Goal: Communication & Community: Answer question/provide support

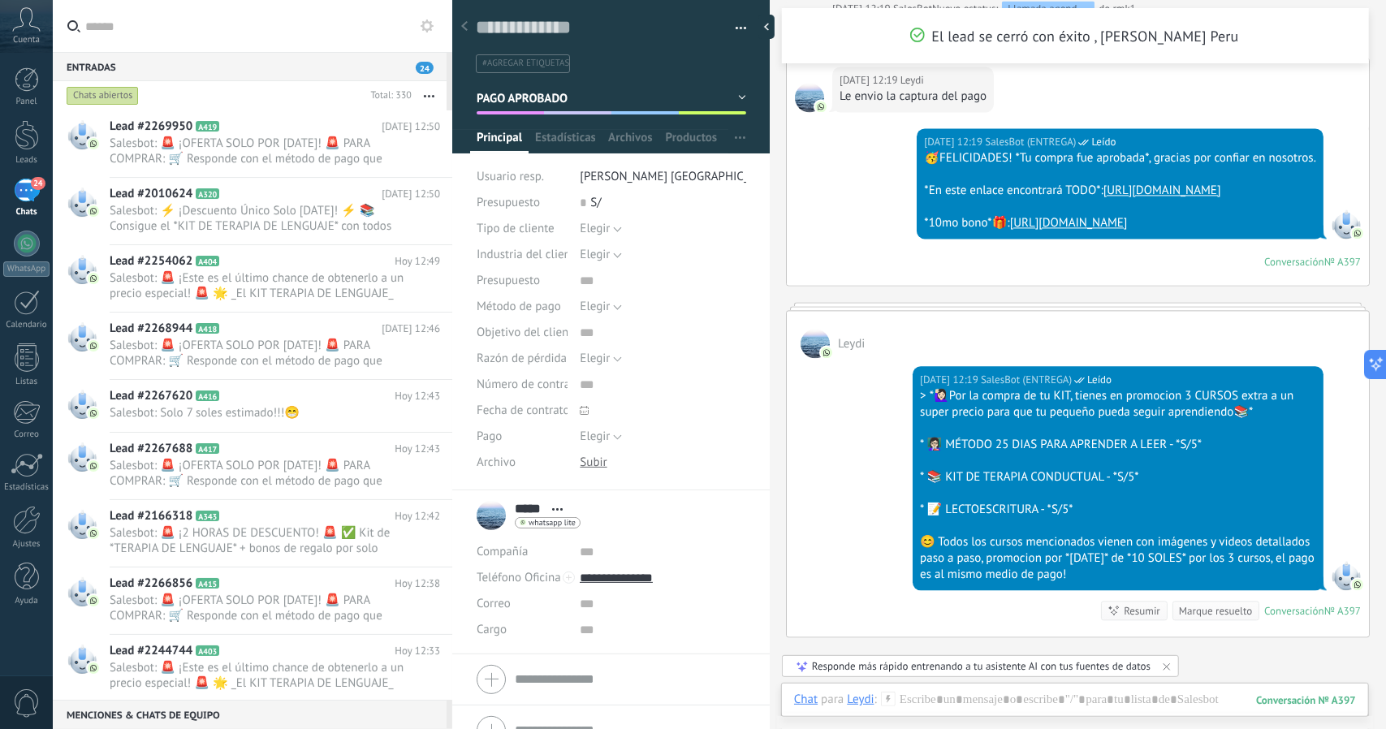
scroll to position [2196, 0]
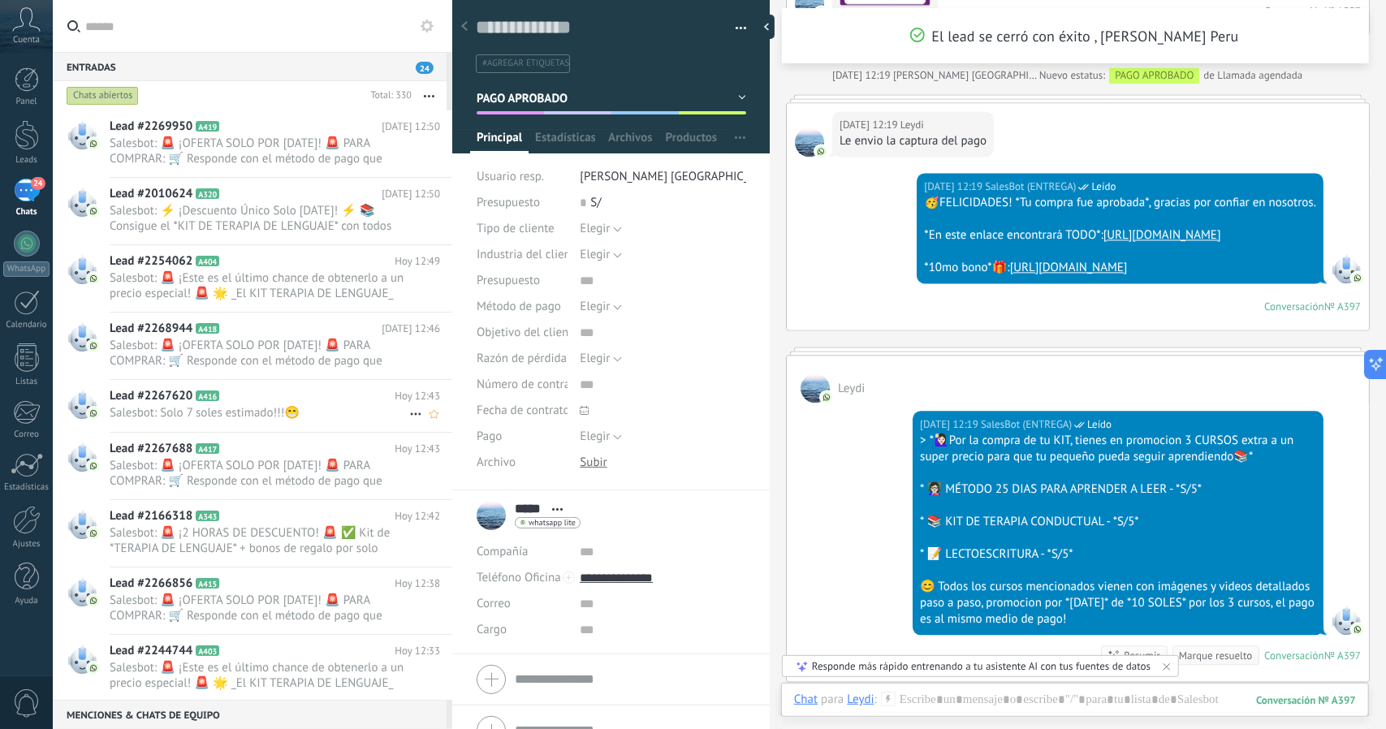
click at [292, 418] on span "Salesbot: Solo 7 soles estimado!!!😁" at bounding box center [260, 412] width 300 height 15
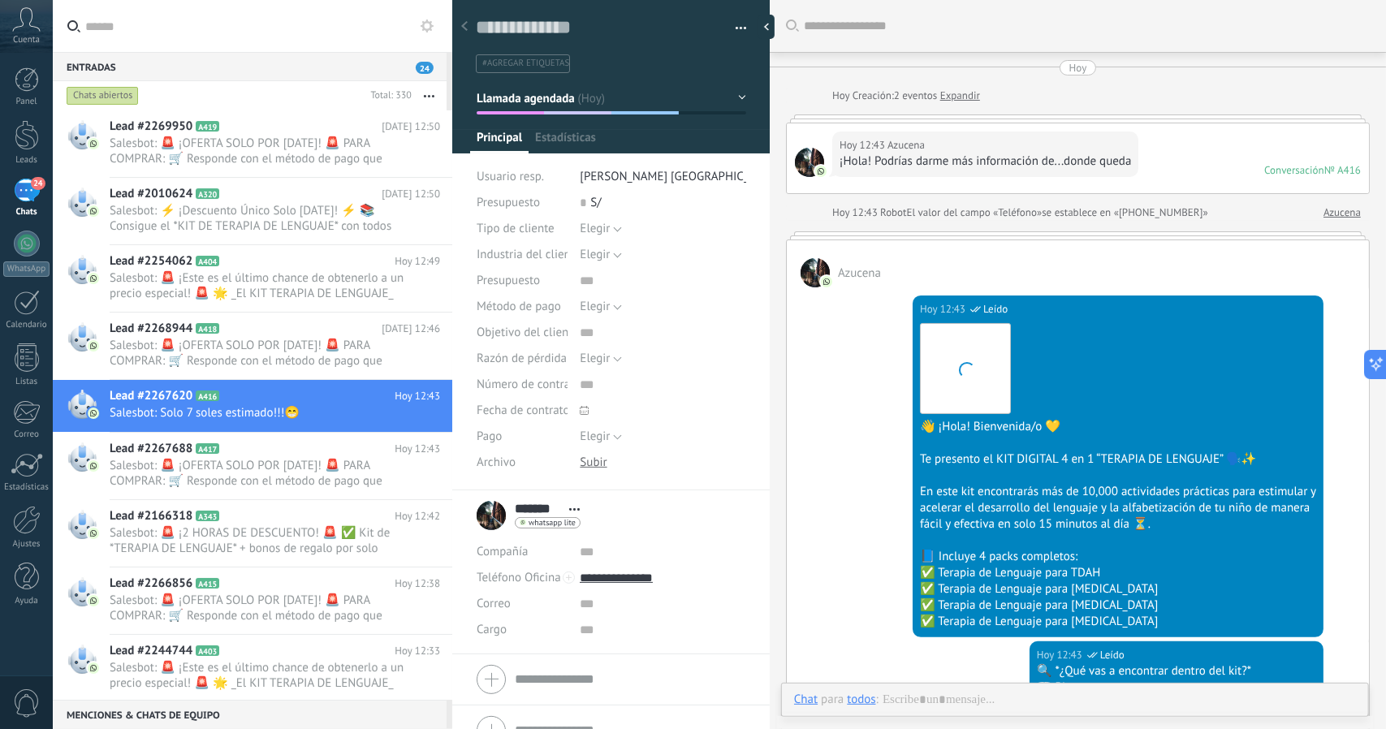
scroll to position [1101, 0]
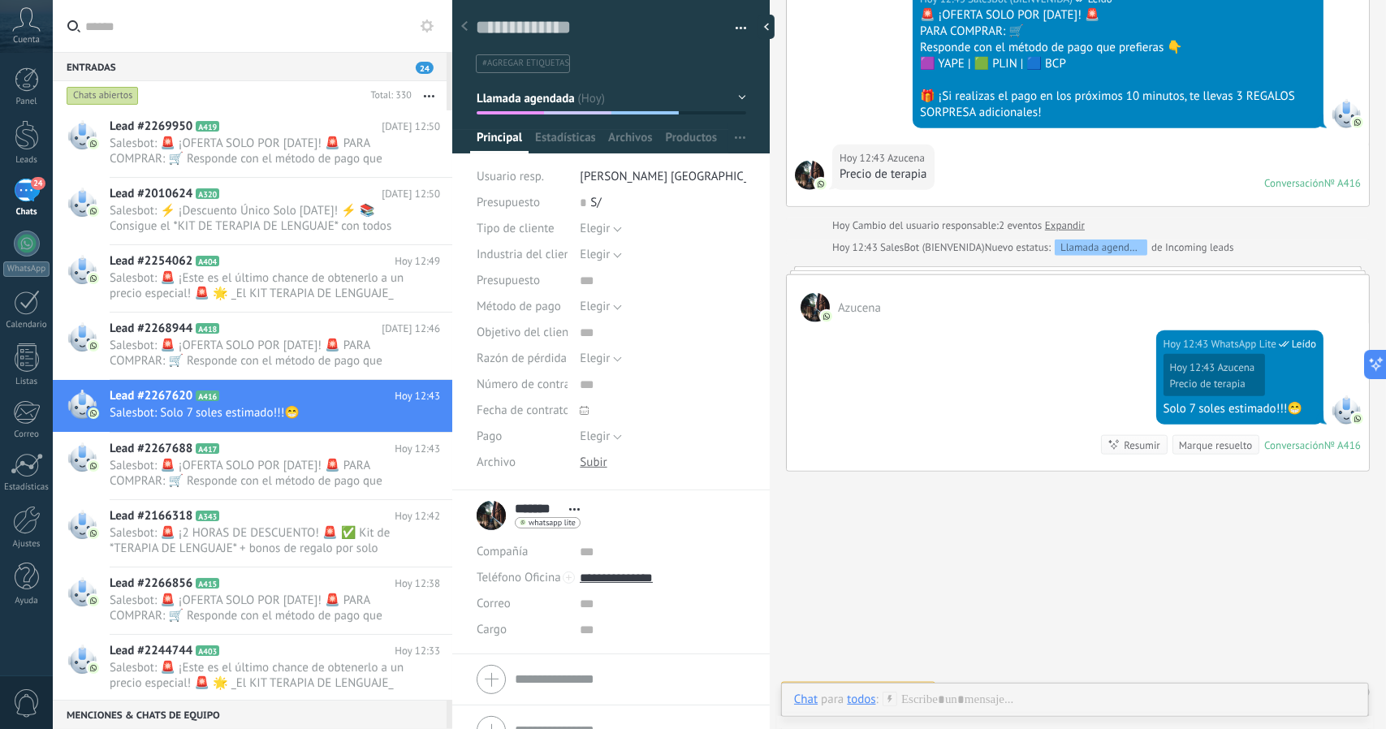
click at [539, 101] on span "Llamada agendada" at bounding box center [526, 97] width 98 height 15
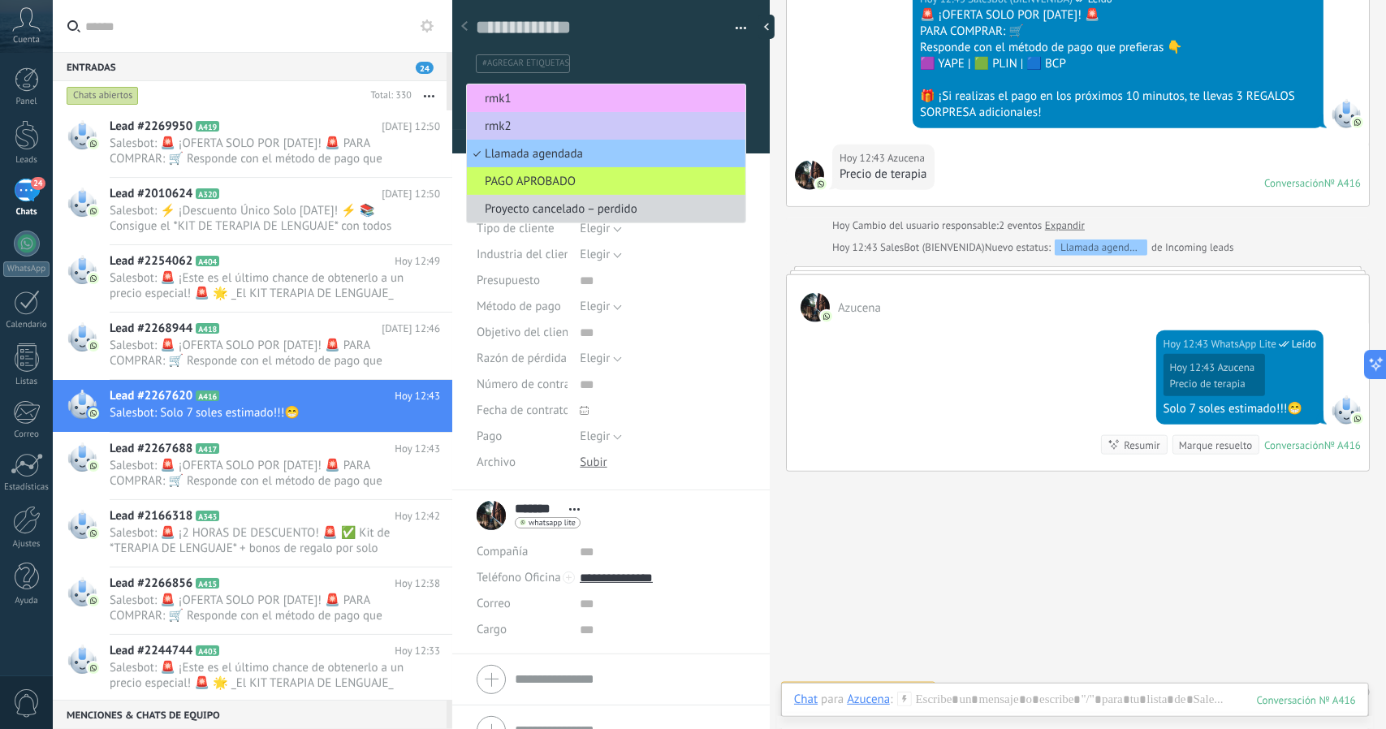
click at [559, 98] on span "rmk1" at bounding box center [604, 98] width 274 height 15
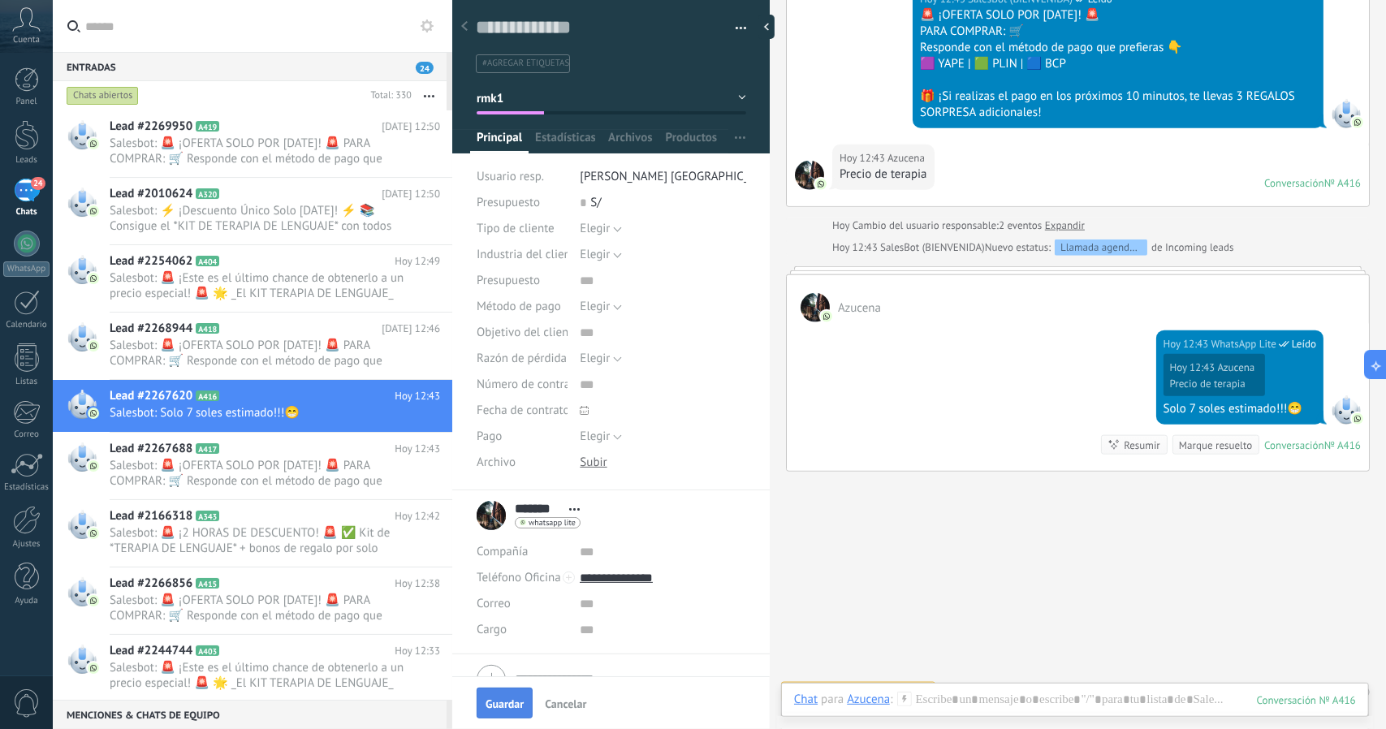
click at [492, 698] on span "Guardar" at bounding box center [505, 703] width 38 height 11
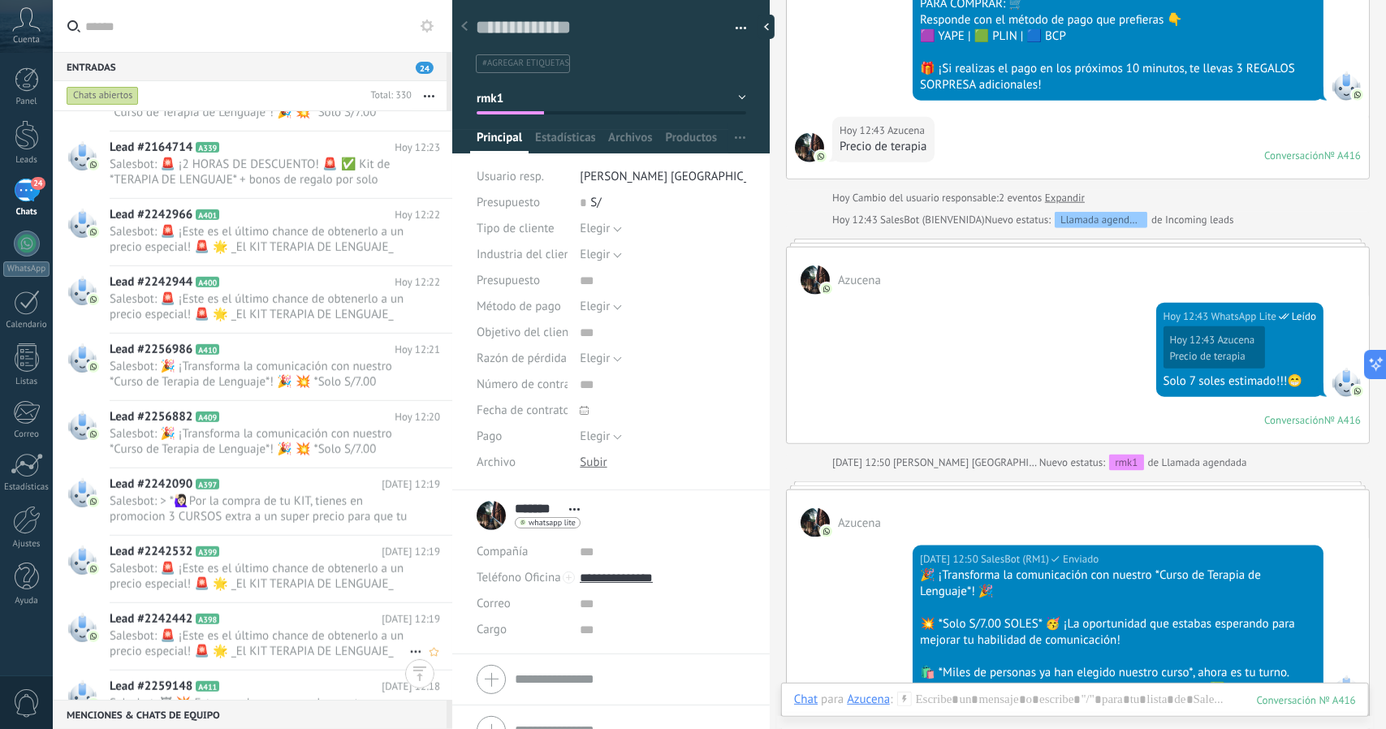
scroll to position [1151, 0]
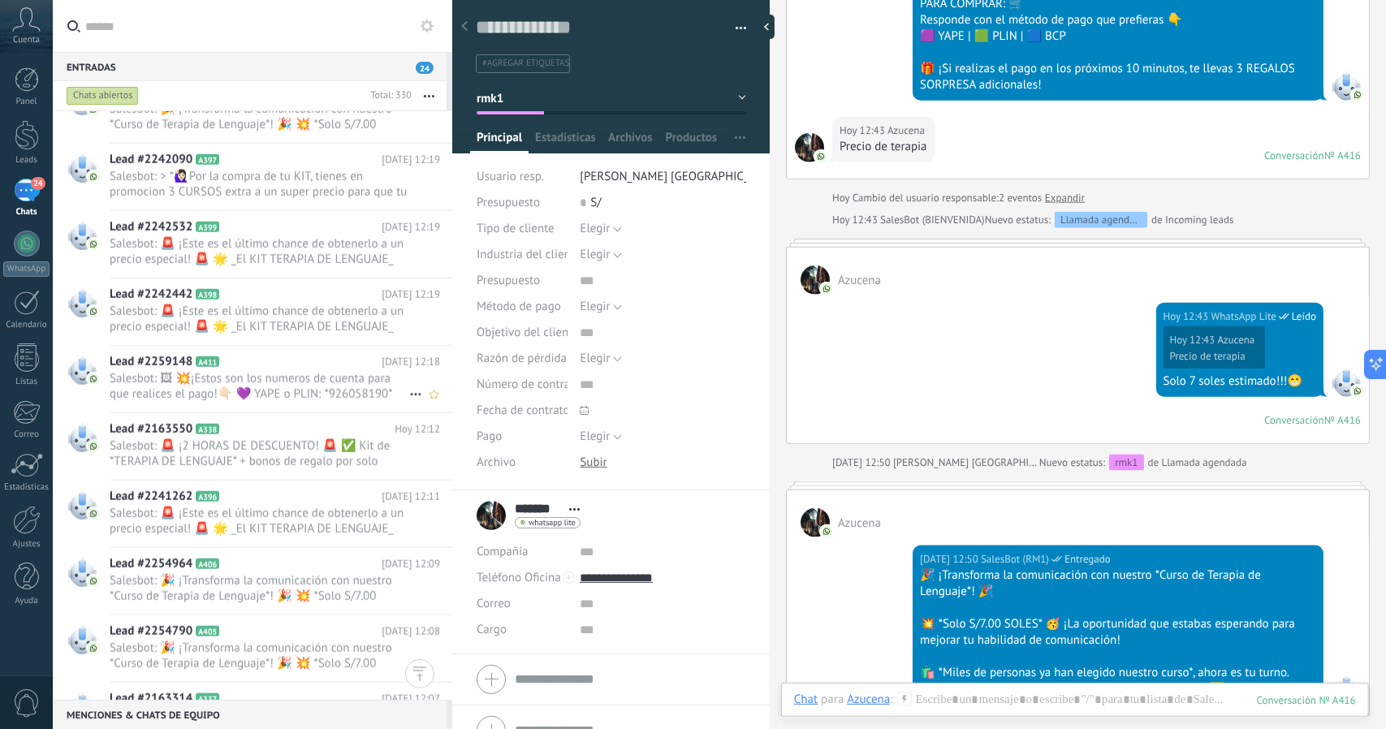
click at [274, 383] on span "Salesbot: 🖼 💥¡Estos son los numeros de cuenta para que realices el pago!👇🏻 💜 YA…" at bounding box center [260, 386] width 300 height 31
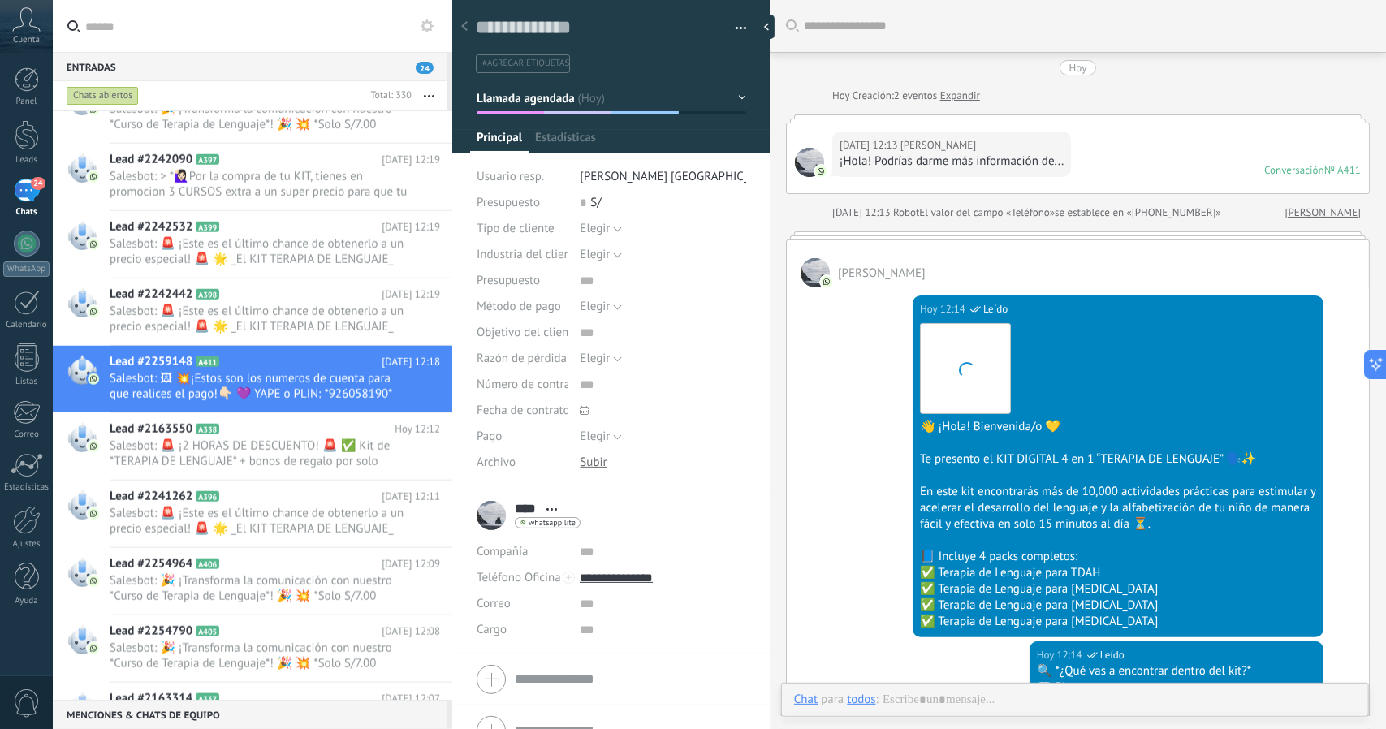
scroll to position [1590, 0]
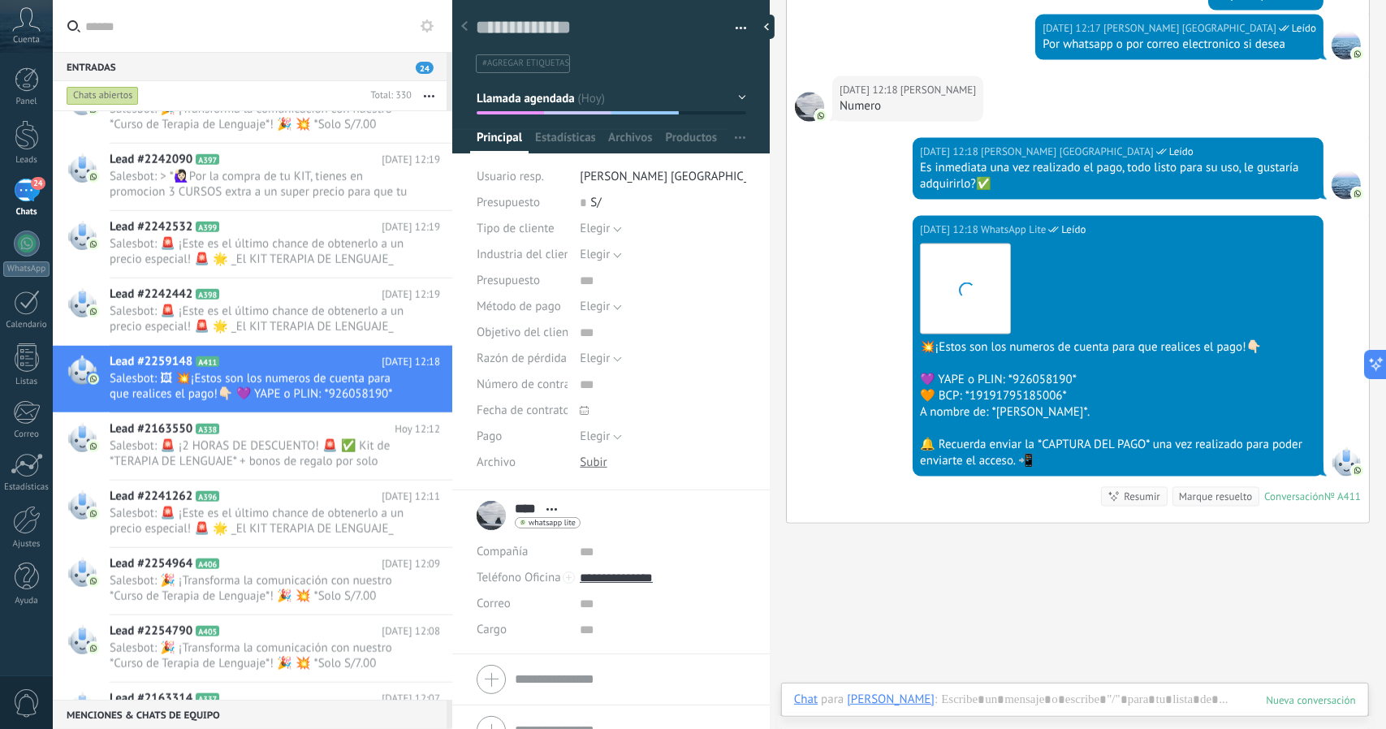
click at [555, 101] on span "Llamada agendada" at bounding box center [526, 97] width 98 height 15
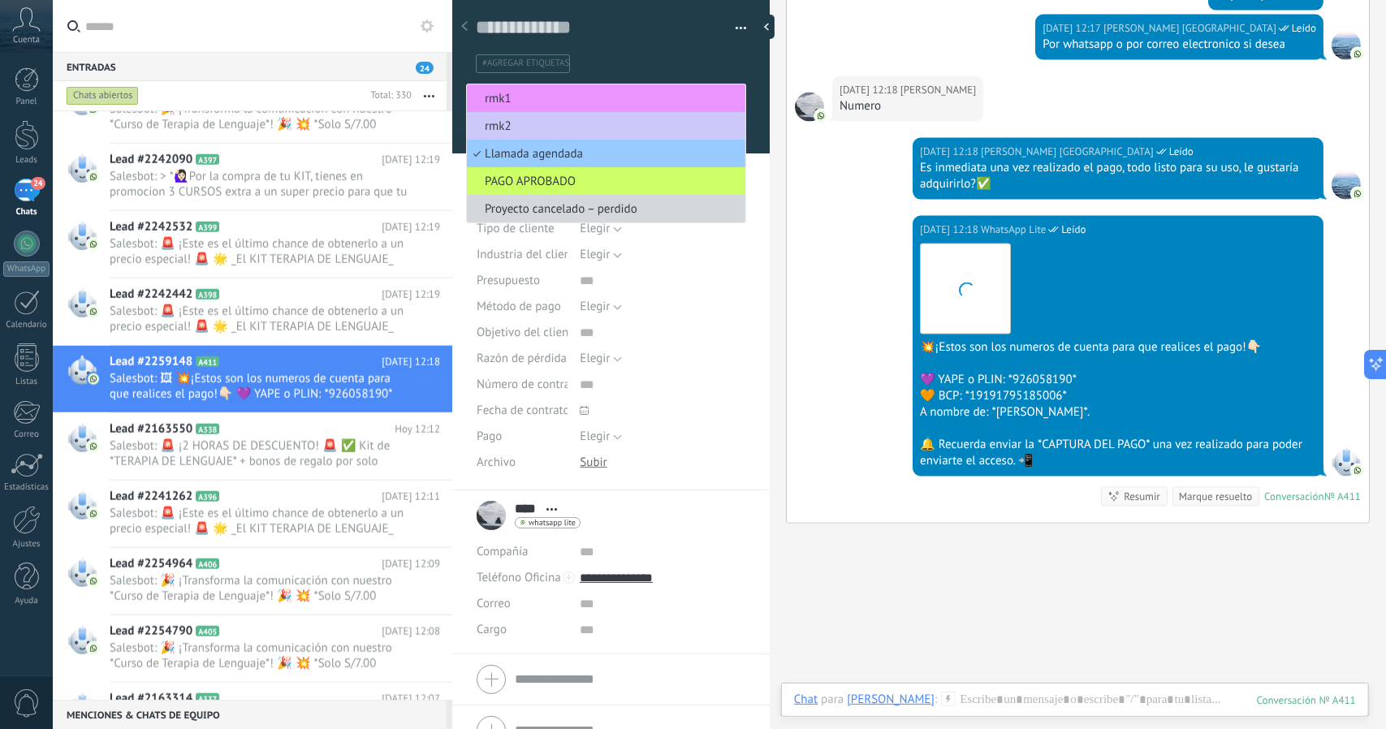
click at [555, 101] on span "rmk1" at bounding box center [604, 98] width 274 height 15
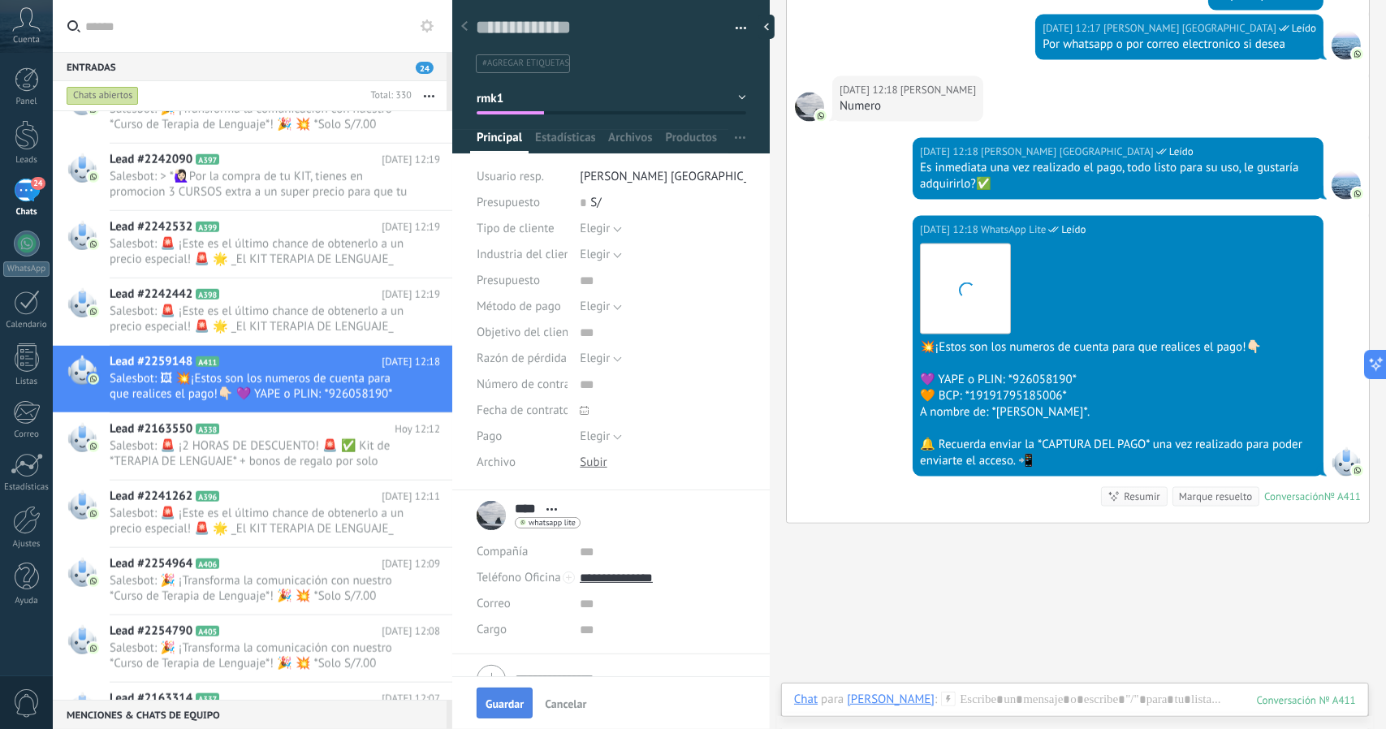
click at [503, 711] on button "Guardar" at bounding box center [505, 703] width 56 height 31
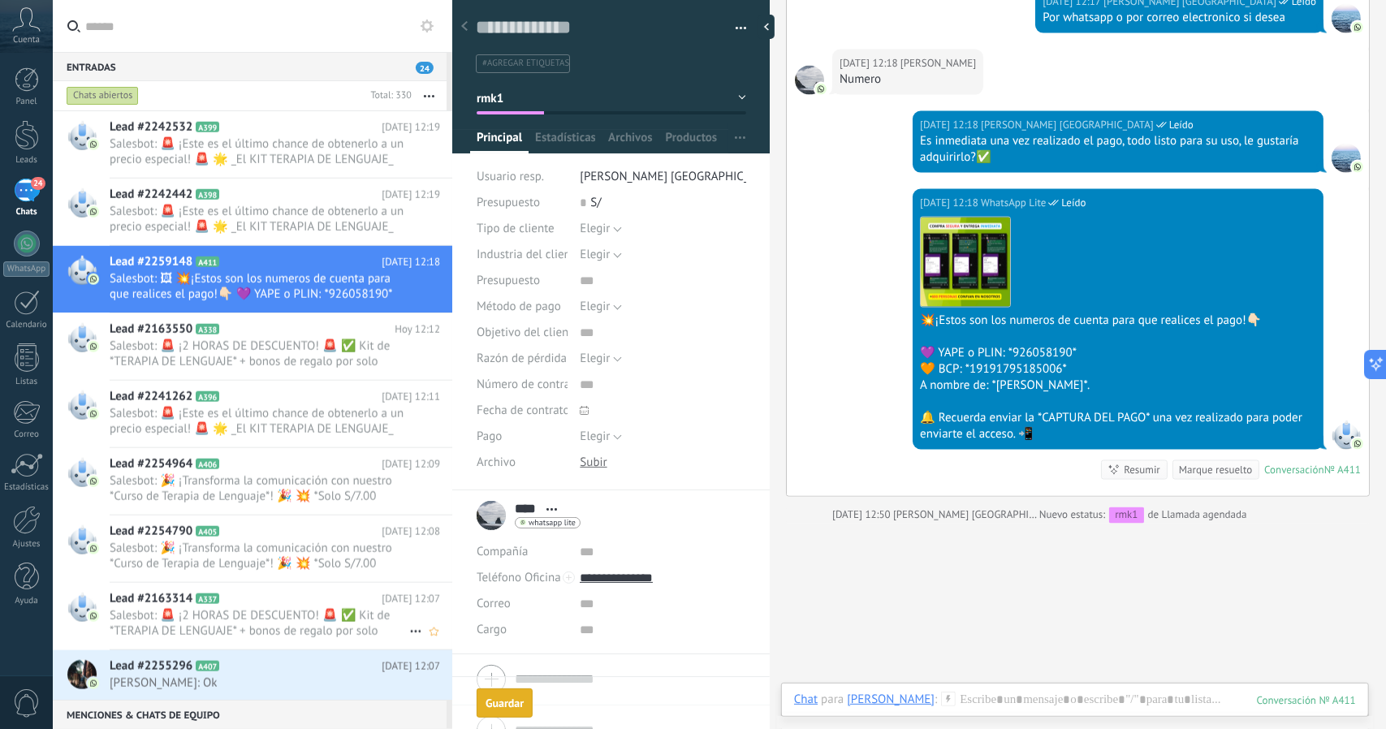
scroll to position [1395, 0]
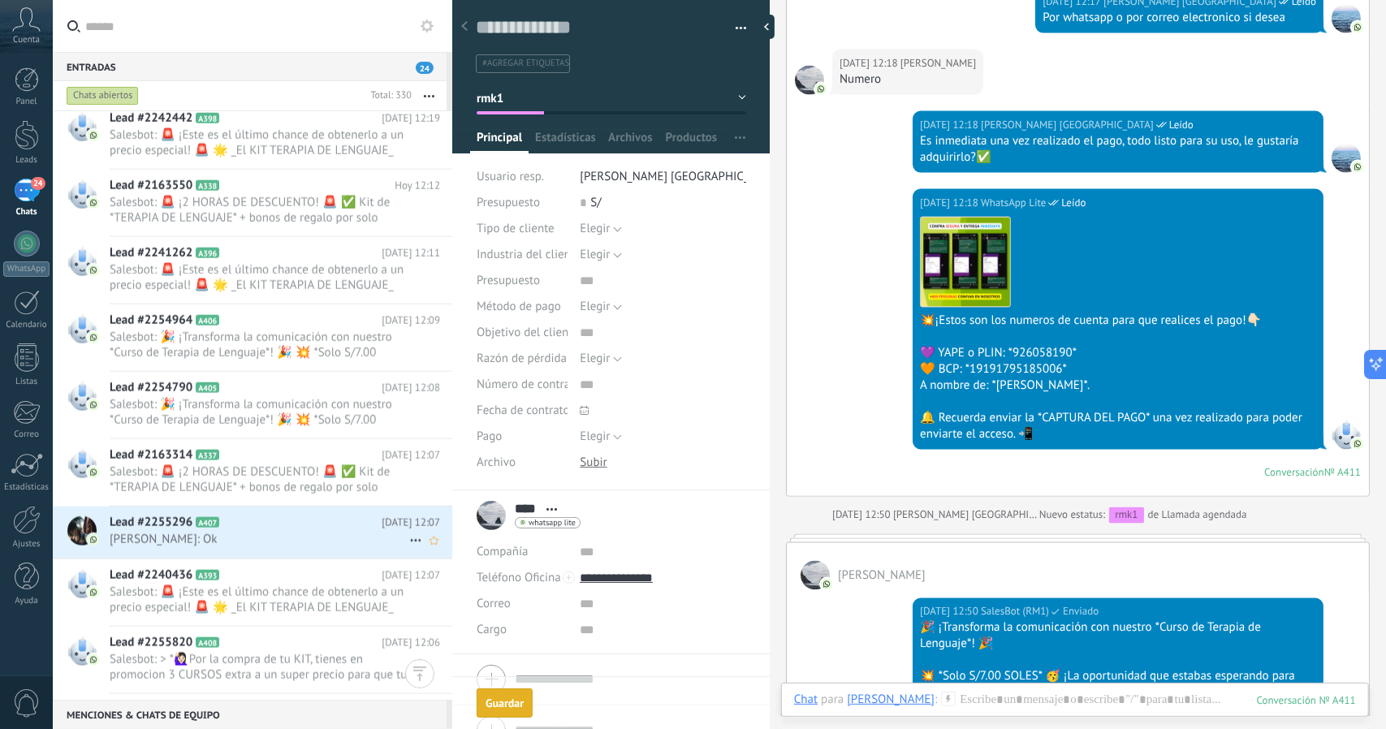
click at [257, 551] on div "Lead #2255296 A407 [DATE] 12:07 [PERSON_NAME]: Ok" at bounding box center [281, 532] width 343 height 51
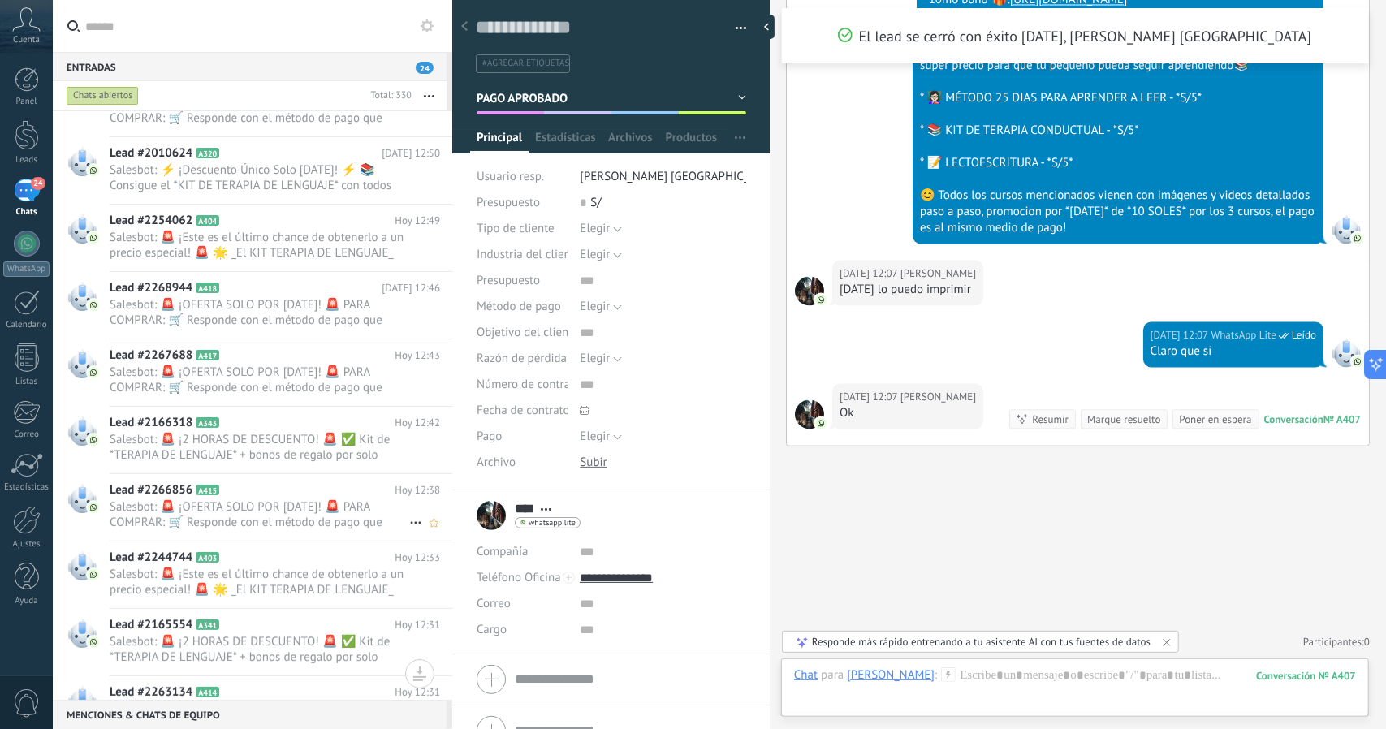
scroll to position [81, 0]
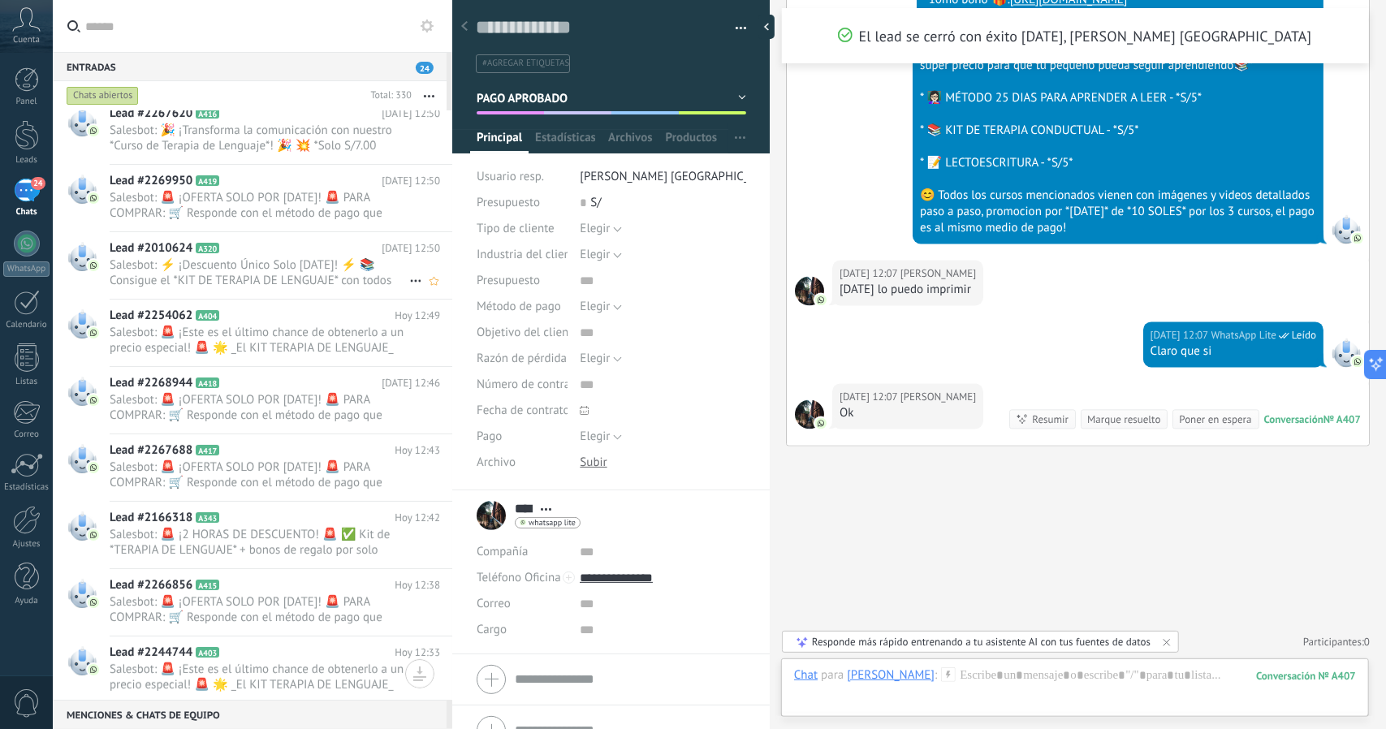
click at [262, 243] on h2 "Lead #2010624 A320" at bounding box center [246, 248] width 272 height 16
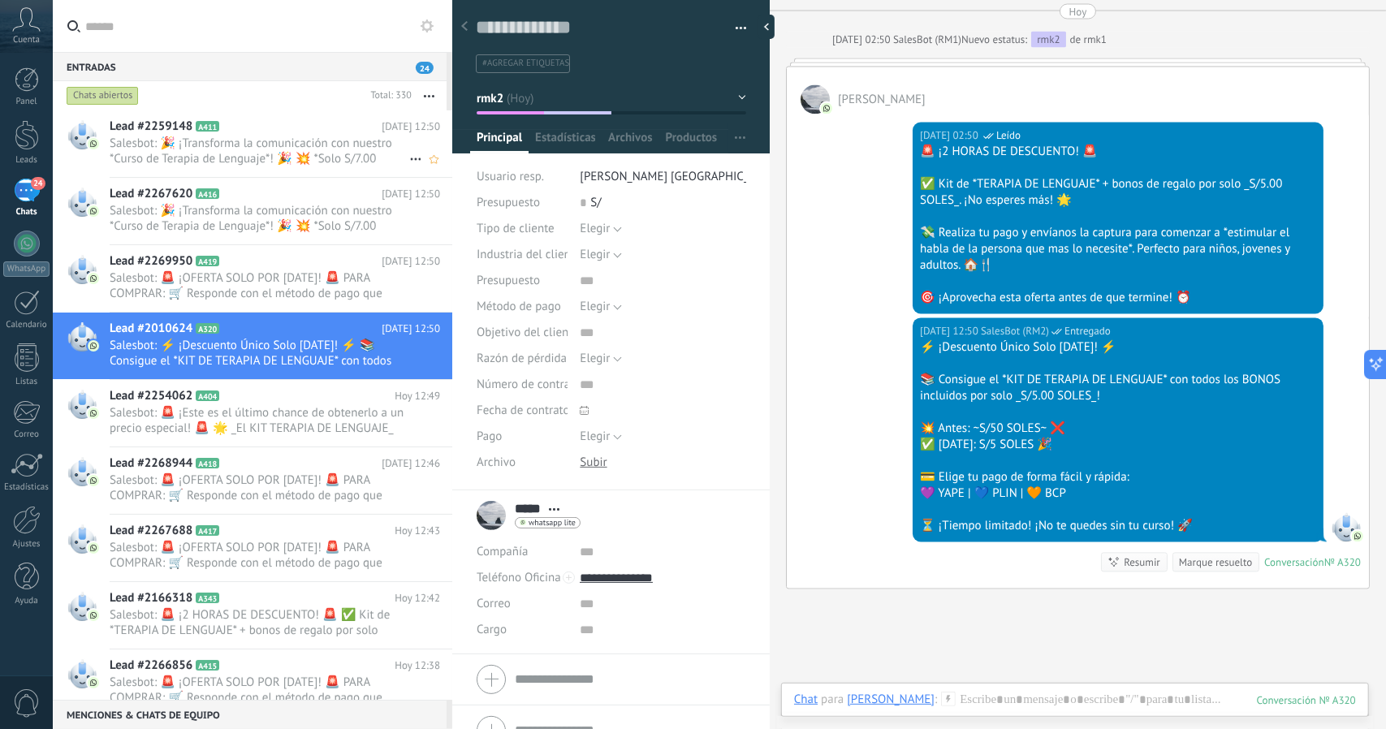
click at [162, 137] on span "Salesbot: 🎉 ¡Transforma la comunicación con nuestro *Curso de Terapia de Lengua…" at bounding box center [260, 151] width 300 height 31
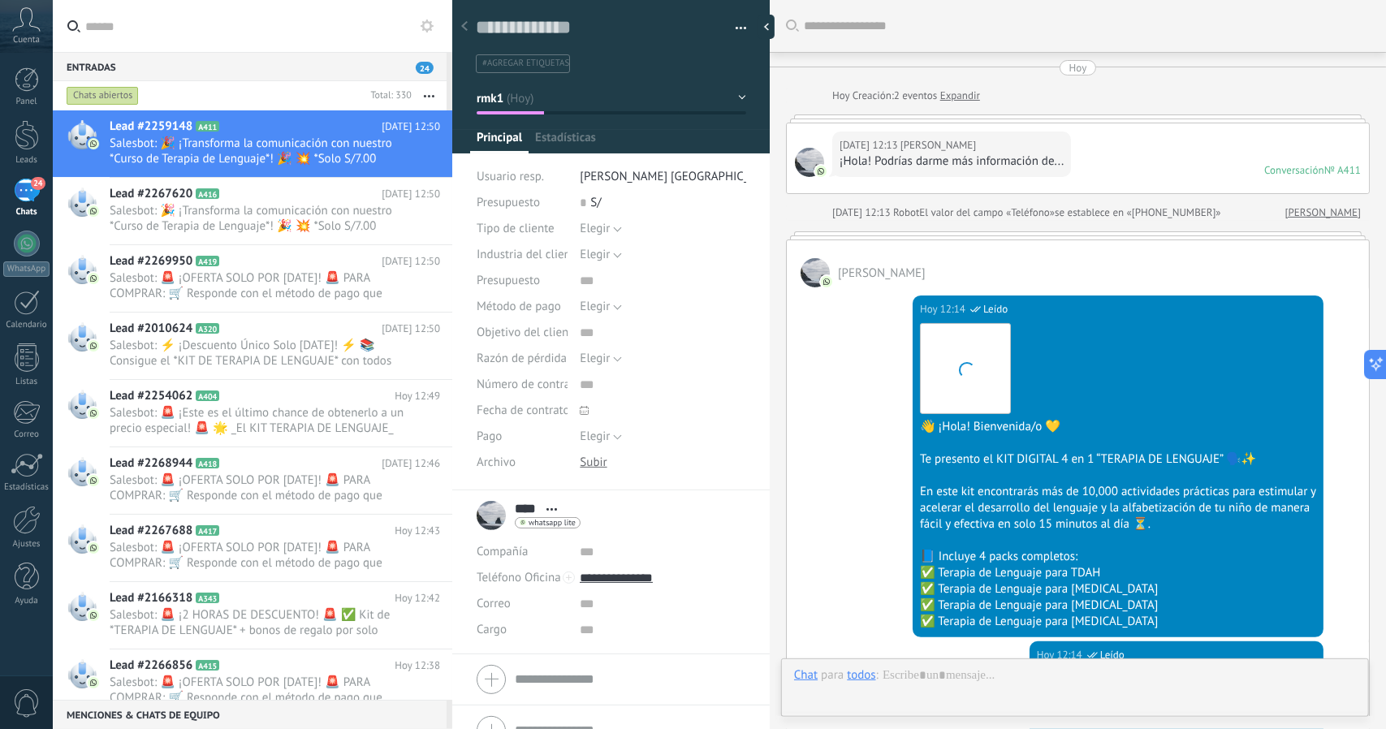
scroll to position [1969, 0]
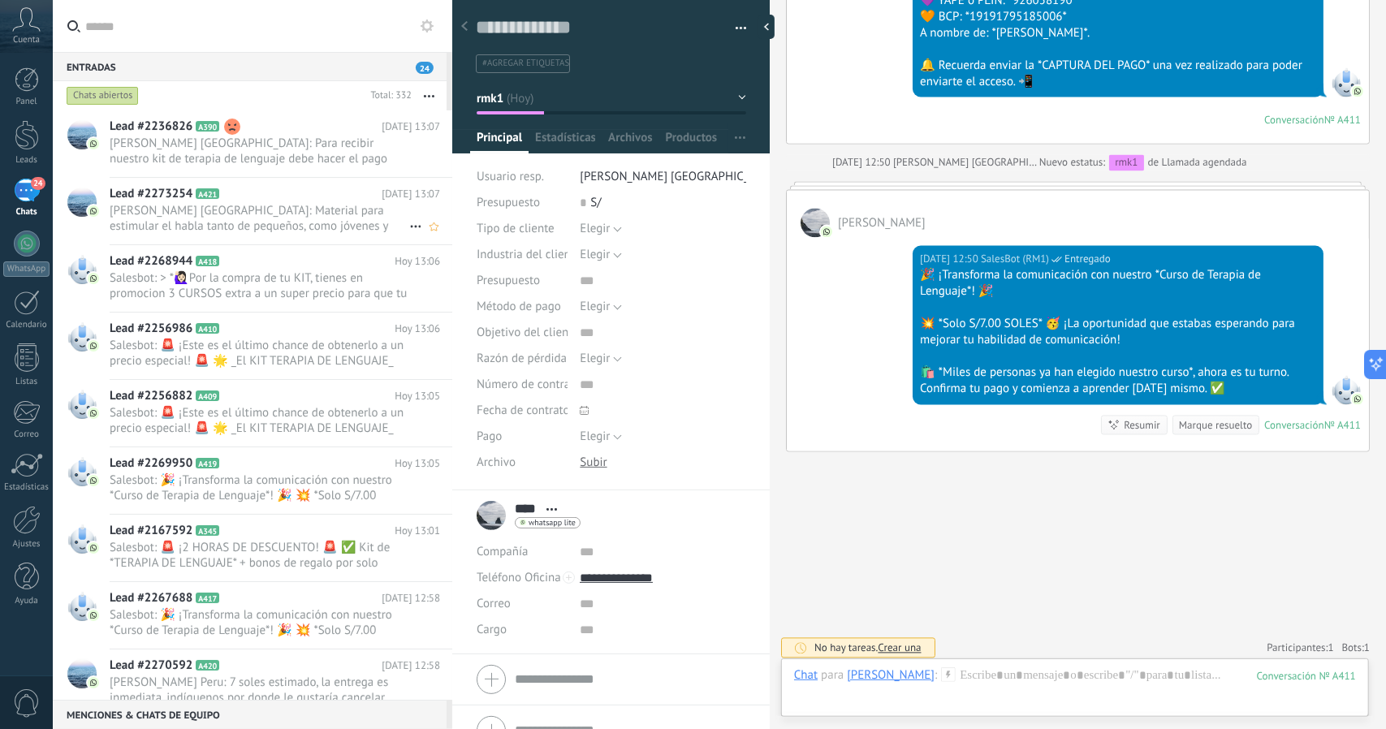
click at [266, 215] on span "[PERSON_NAME] [GEOGRAPHIC_DATA]: Material para estimular el habla tanto de pequ…" at bounding box center [260, 218] width 300 height 31
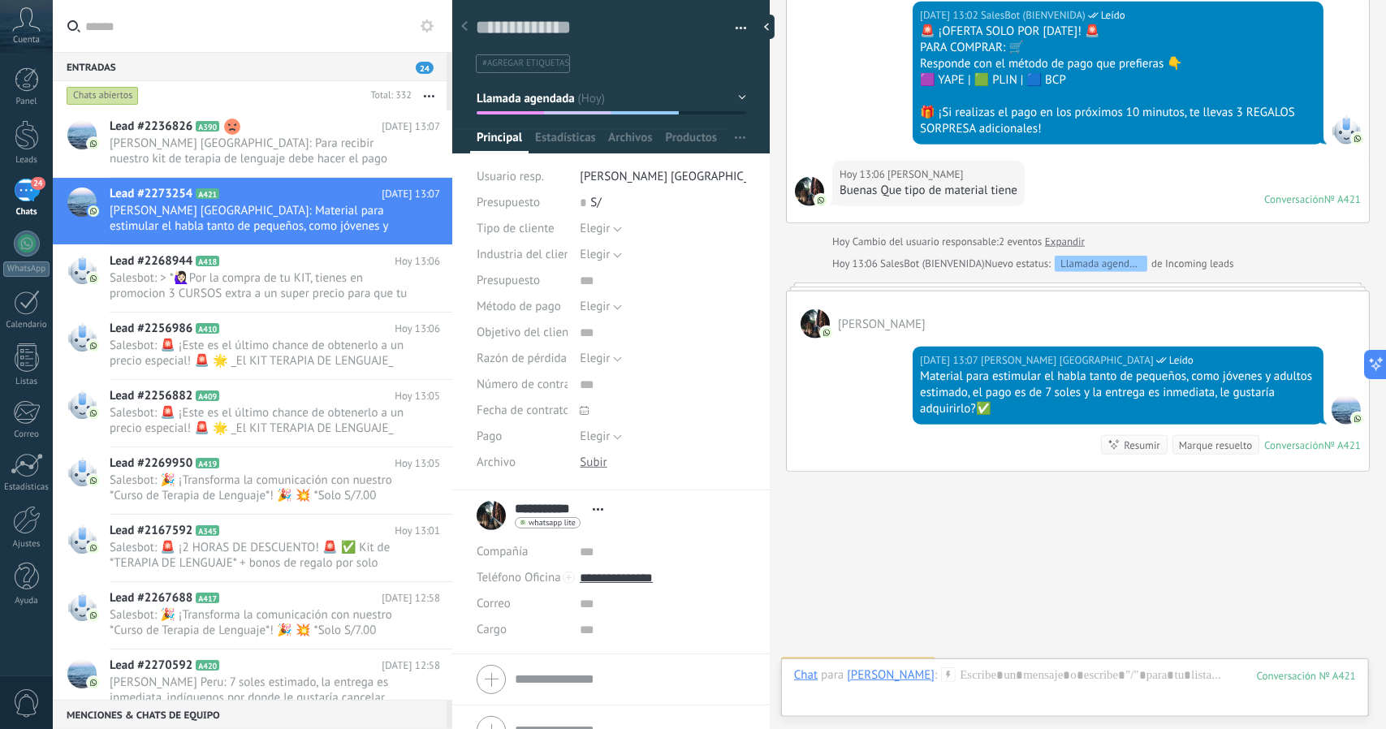
scroll to position [1106, 0]
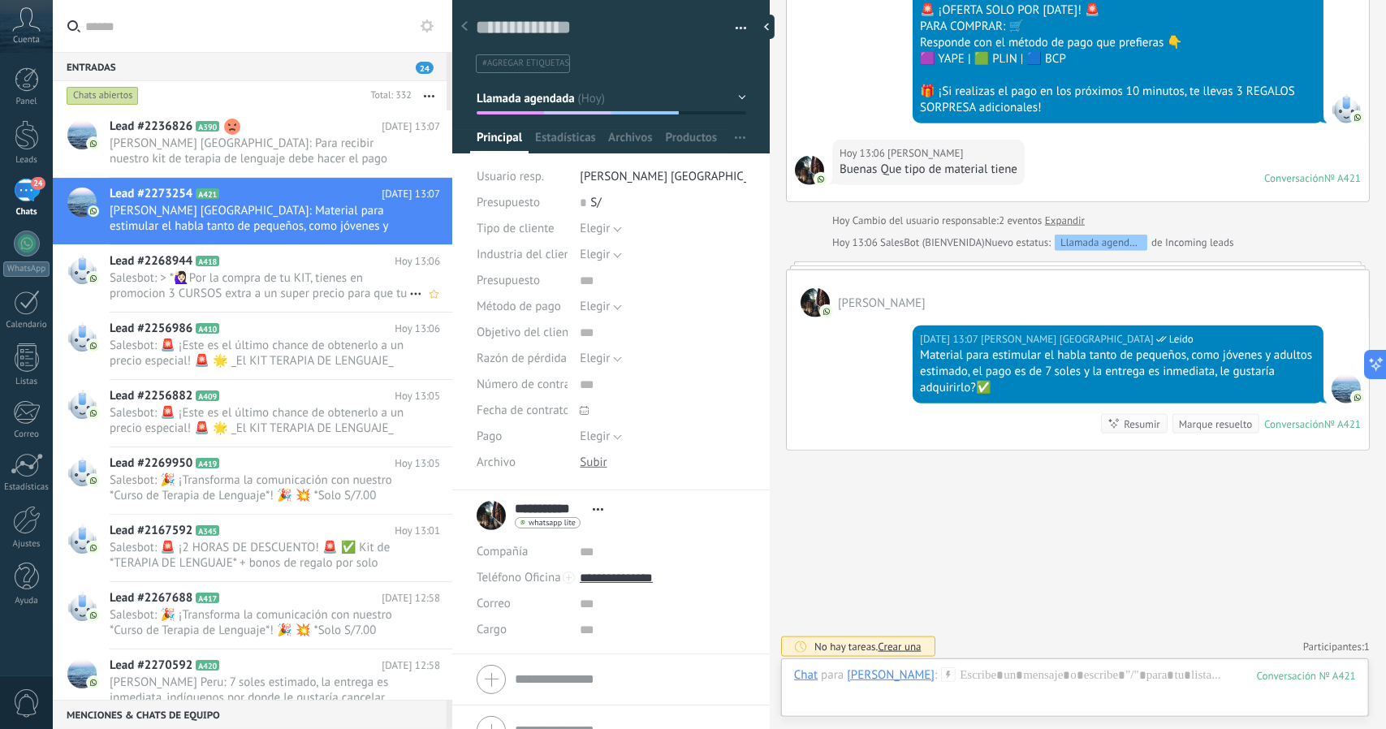
click at [257, 254] on h2 "Lead #2268944 A418" at bounding box center [252, 261] width 285 height 16
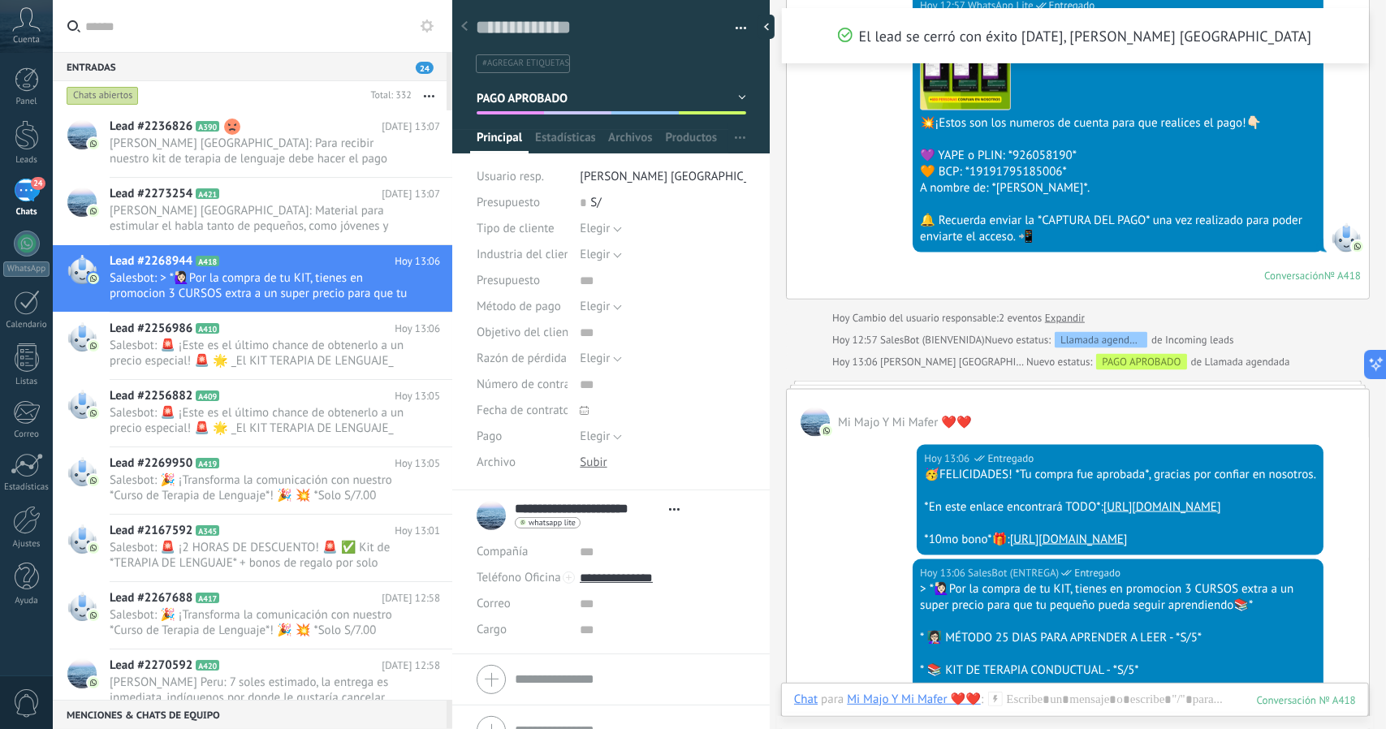
scroll to position [1626, 0]
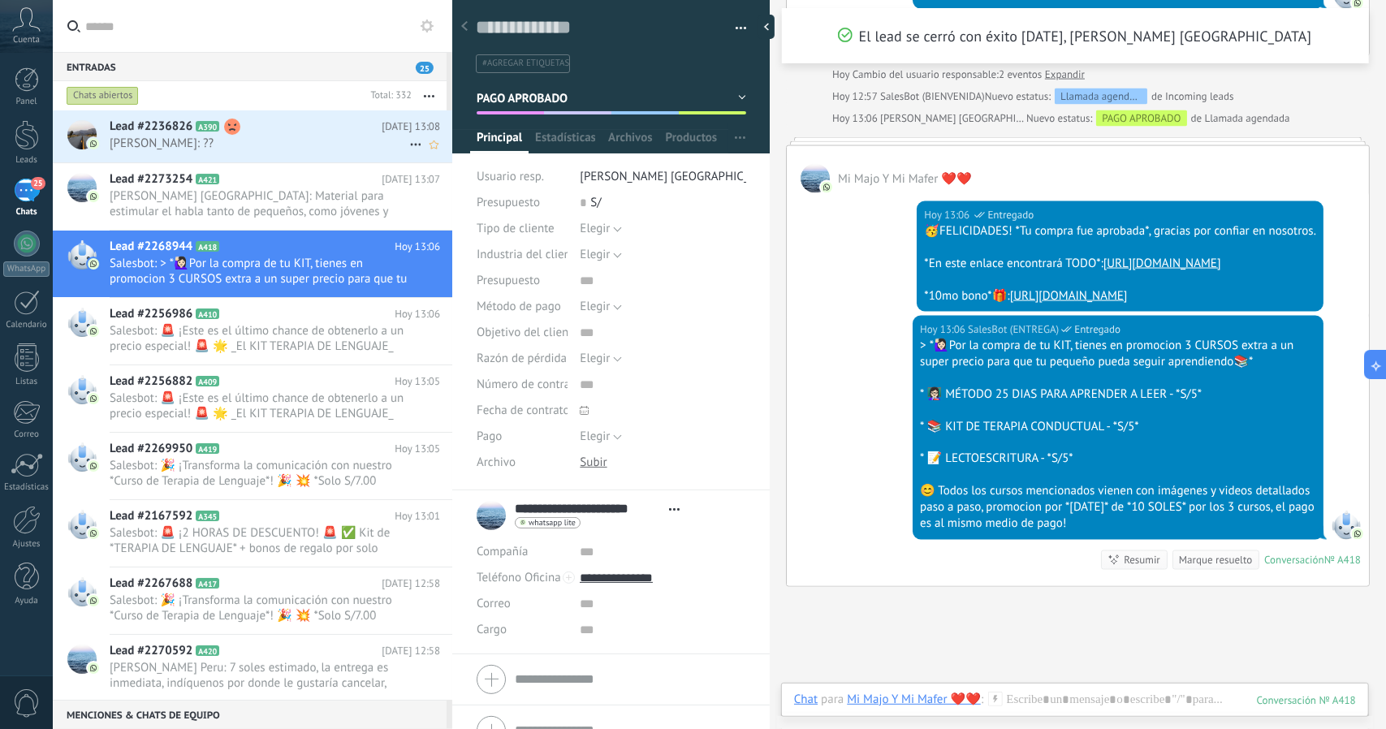
click at [282, 144] on span "[PERSON_NAME]: ??" at bounding box center [260, 143] width 300 height 15
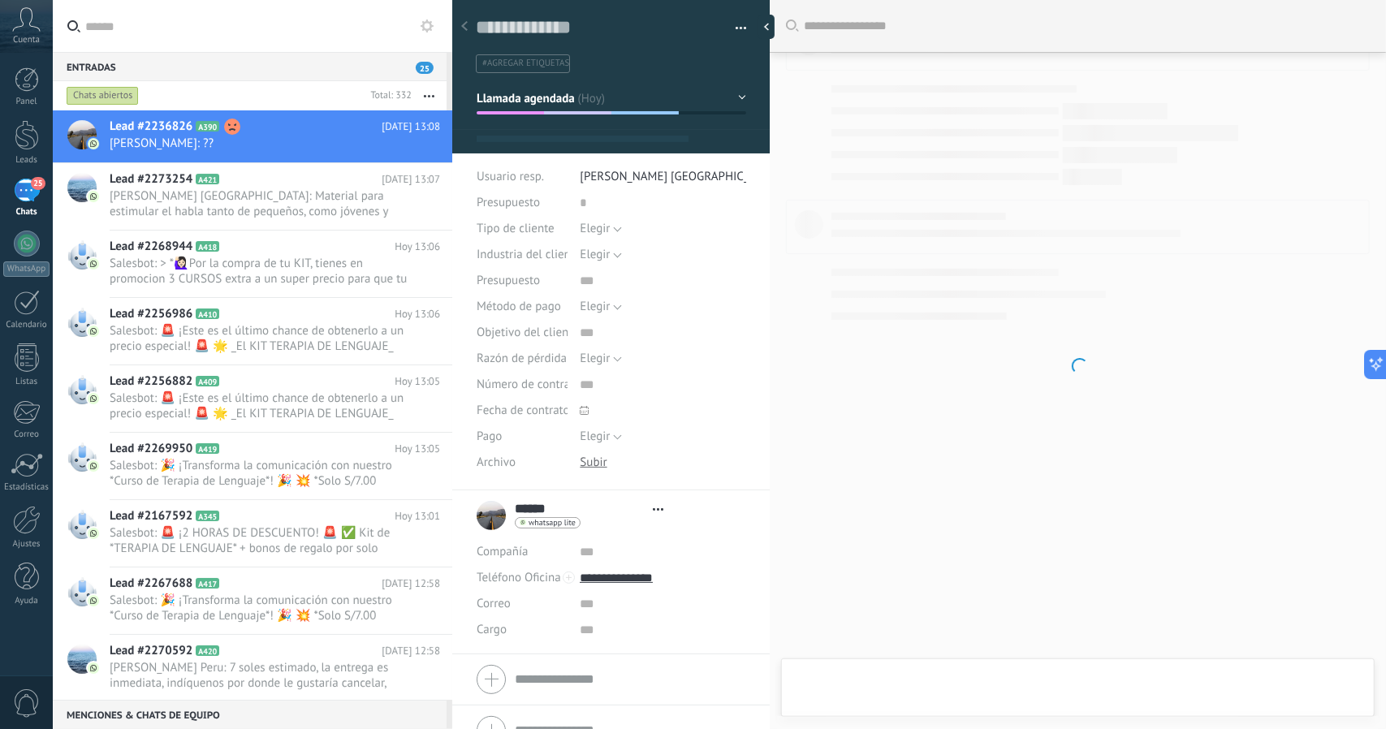
type textarea "**********"
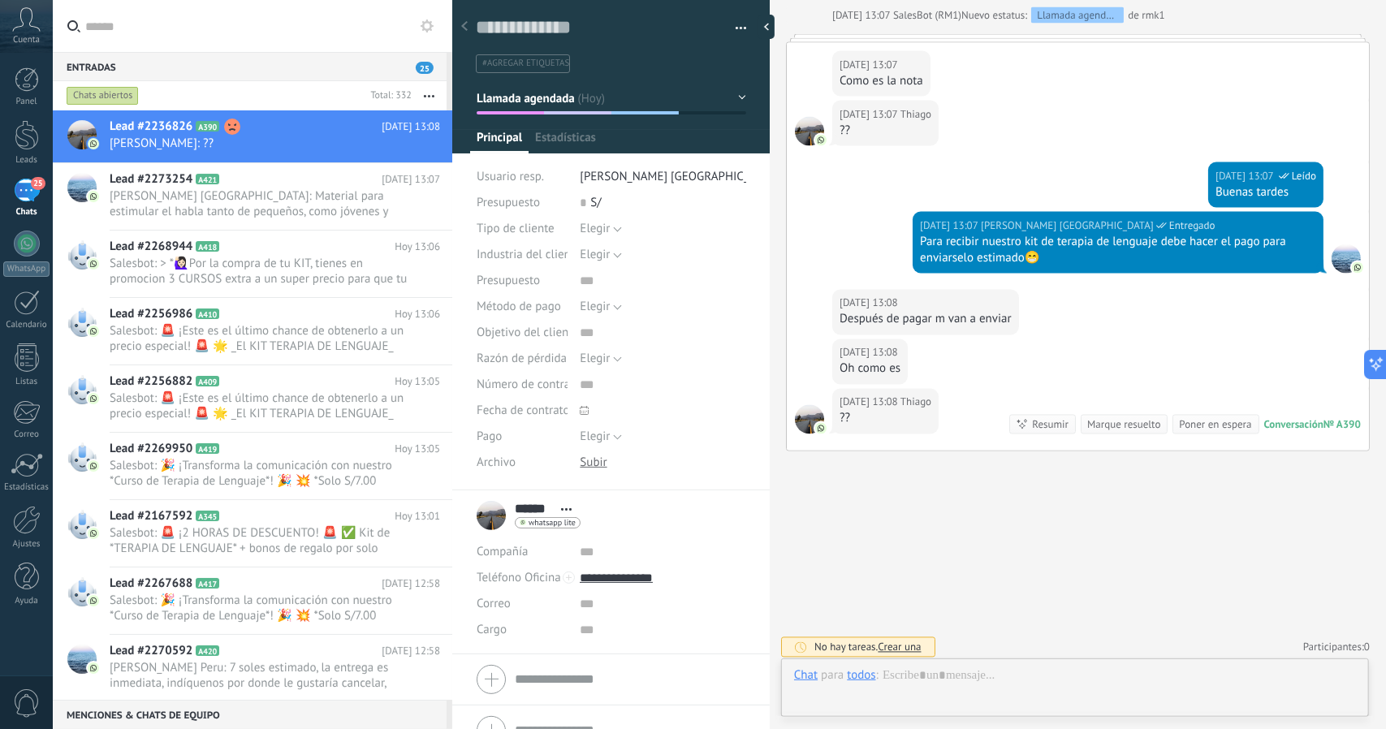
scroll to position [24, 0]
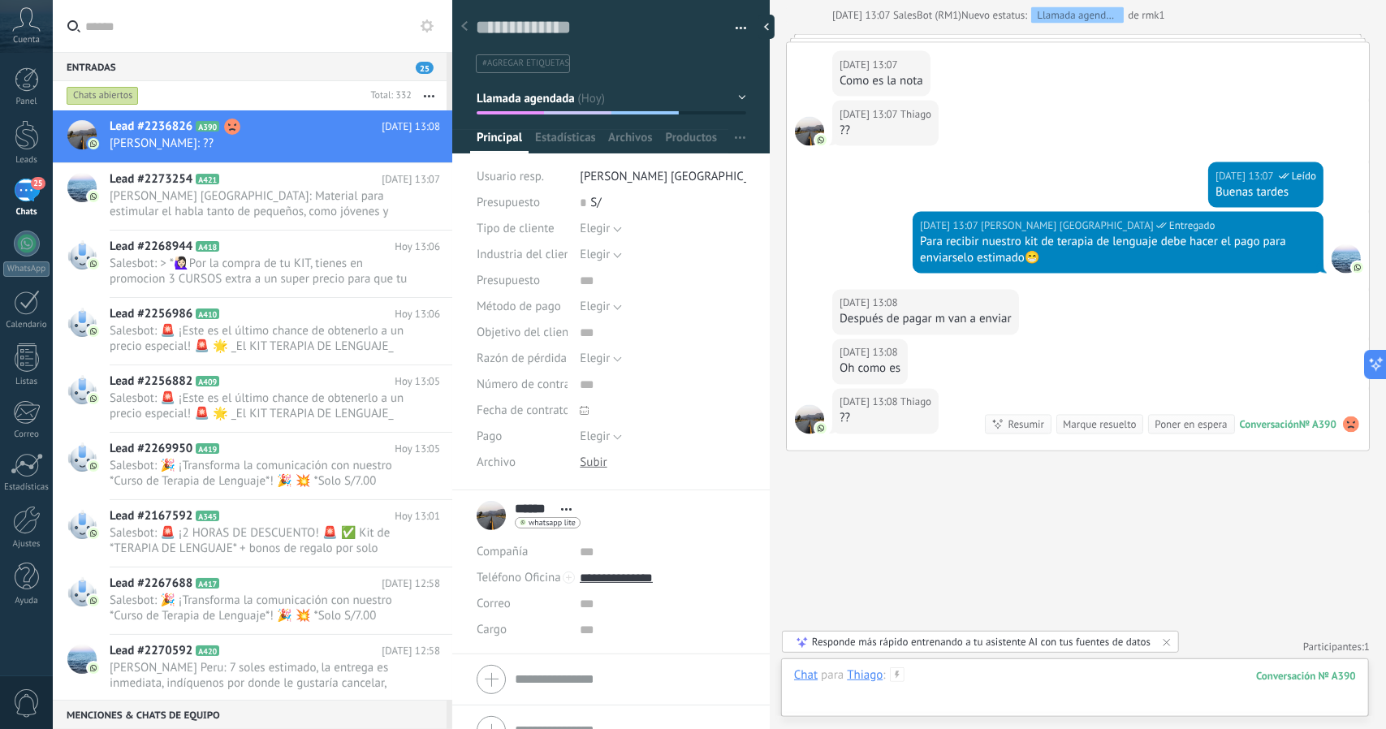
click at [974, 691] on div at bounding box center [1075, 691] width 562 height 49
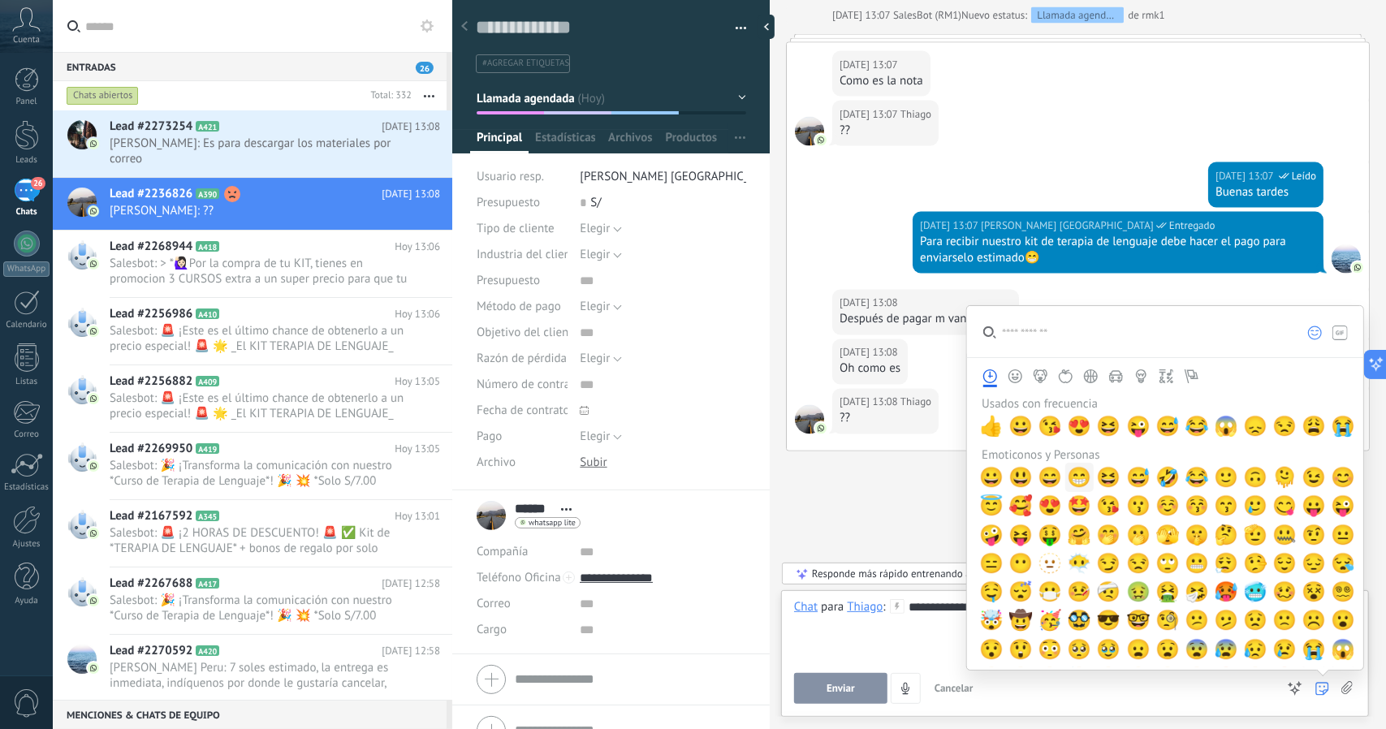
click at [1074, 478] on span "😁" at bounding box center [1080, 477] width 24 height 23
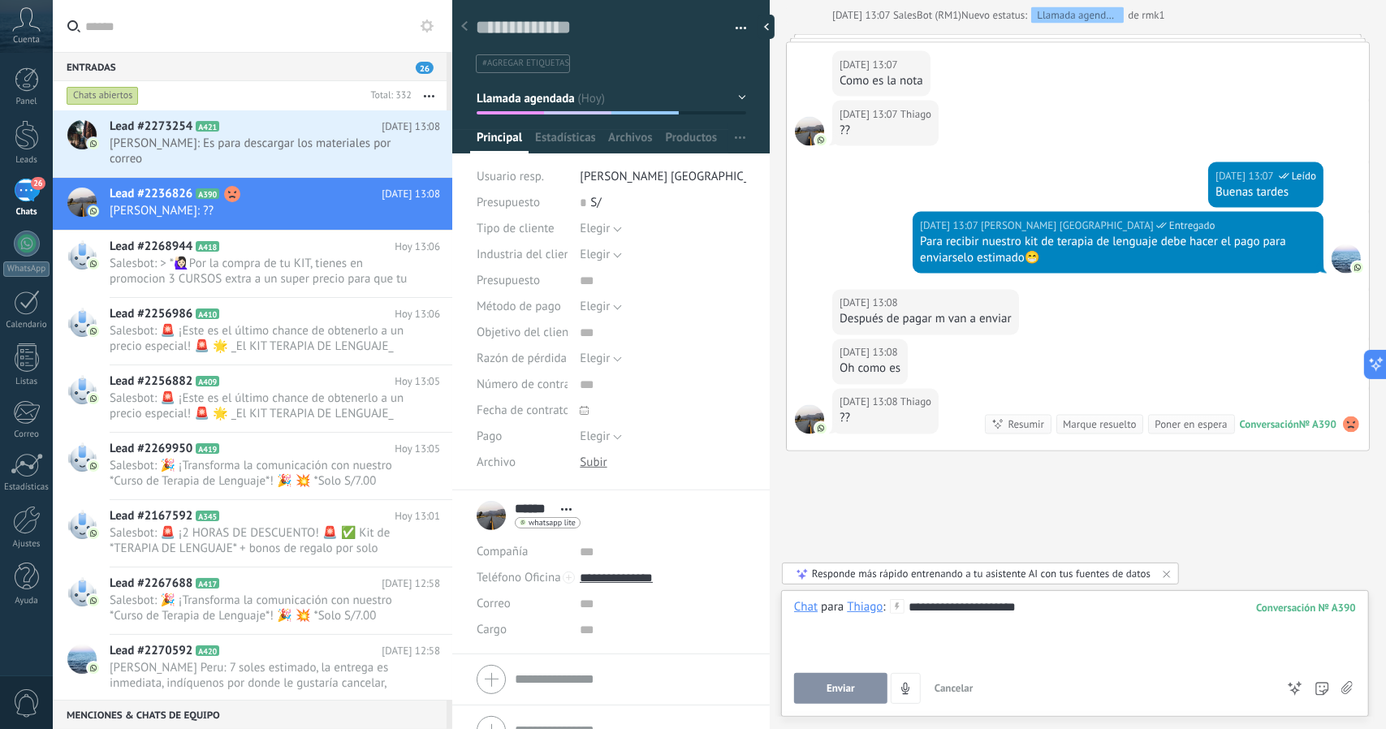
click at [853, 693] on span "Enviar" at bounding box center [841, 688] width 28 height 11
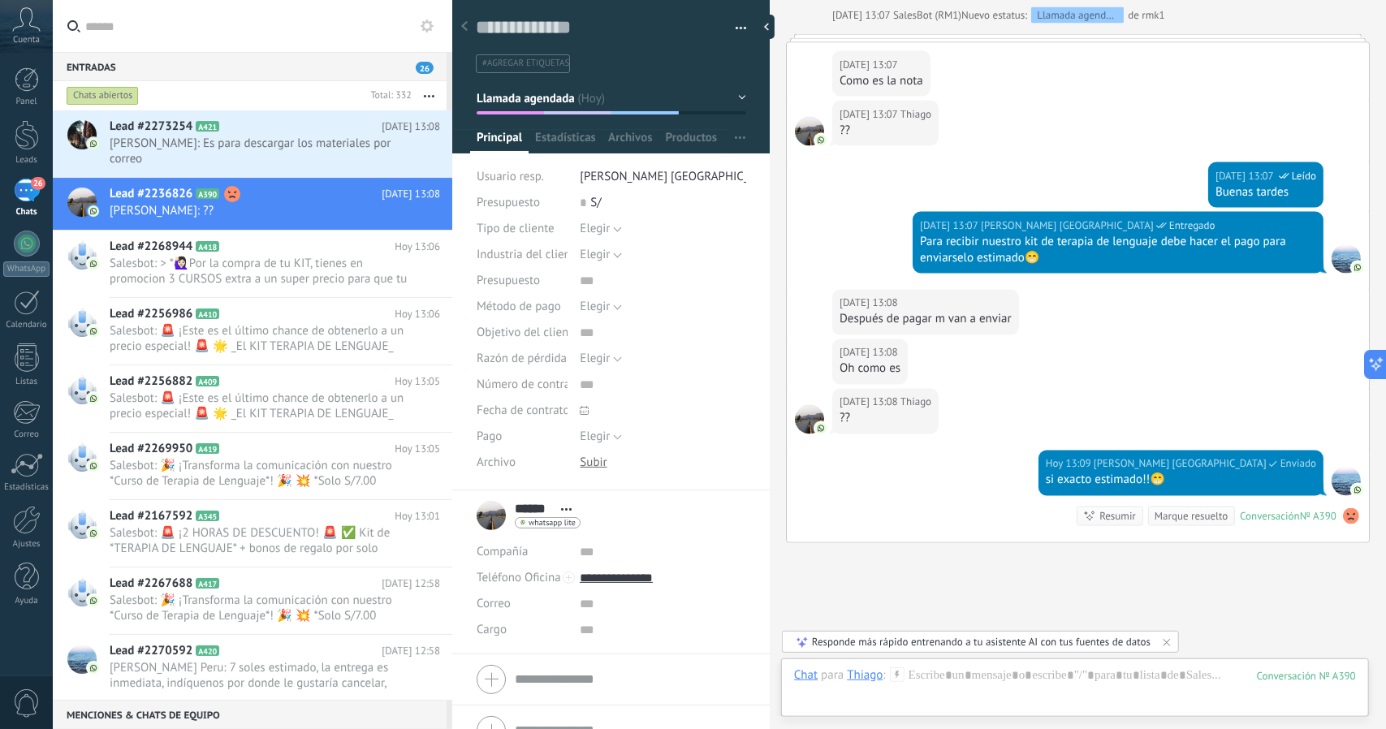
scroll to position [1892, 0]
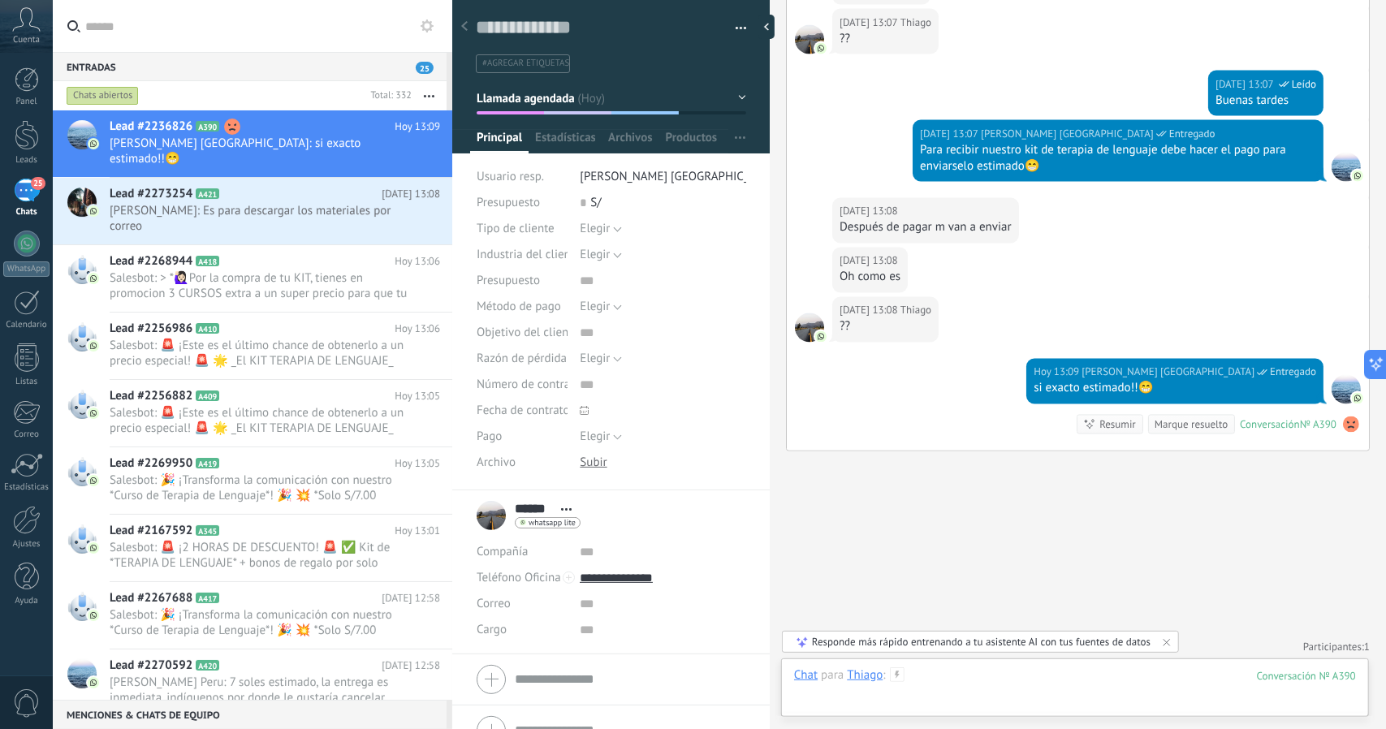
click at [1038, 679] on div at bounding box center [1075, 691] width 562 height 49
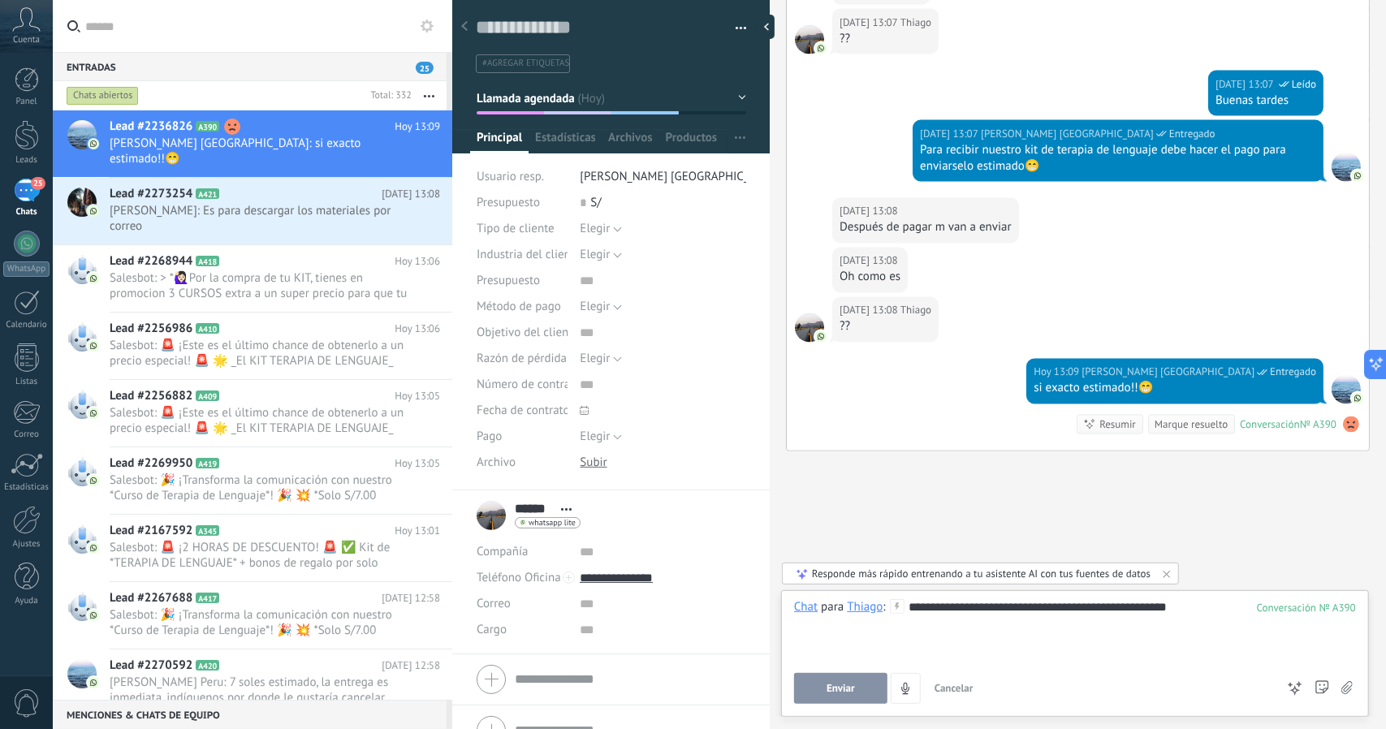
click at [862, 688] on button "Enviar" at bounding box center [840, 688] width 93 height 31
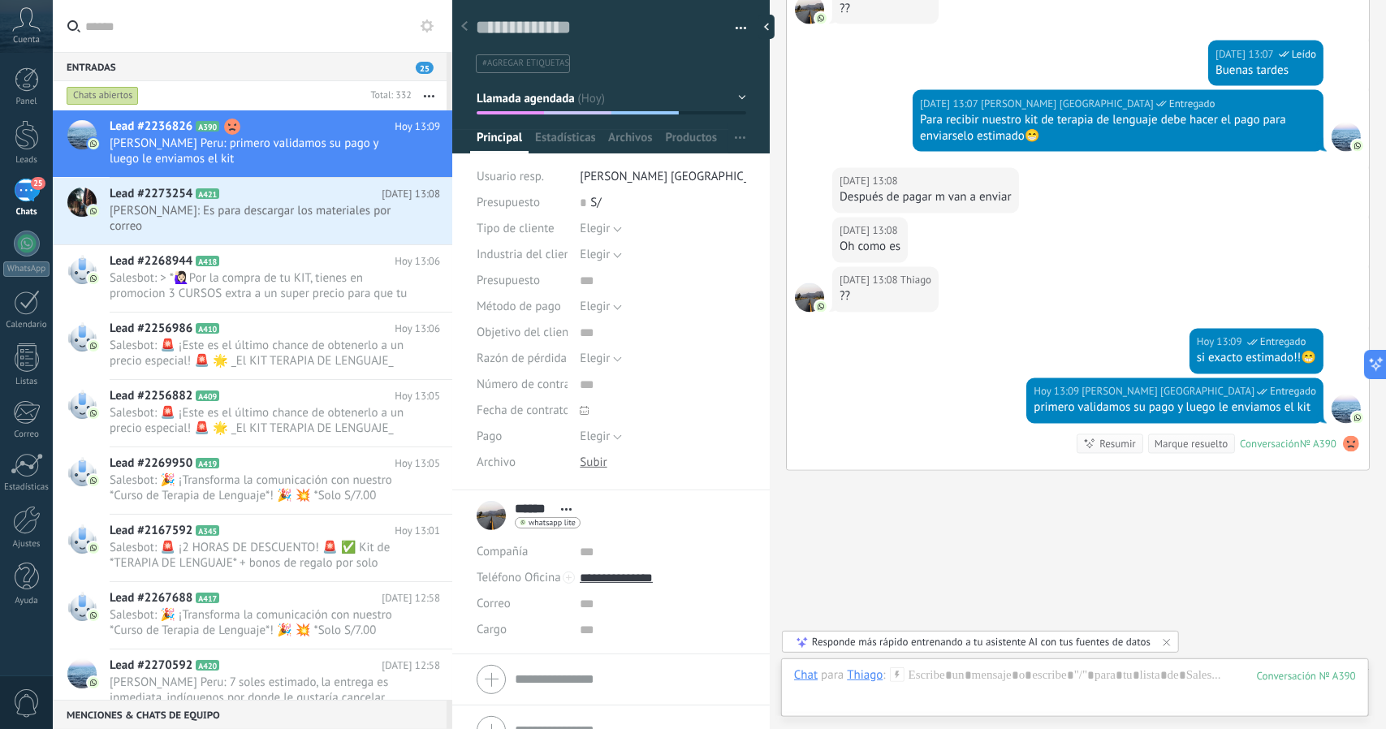
scroll to position [1941, 0]
